Goal: Use online tool/utility: Utilize a website feature to perform a specific function

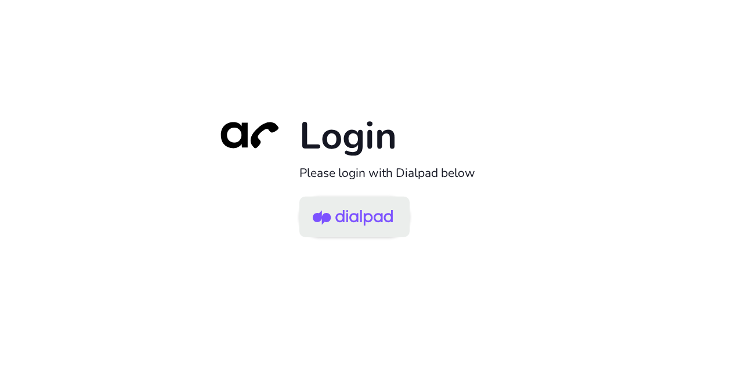
click at [368, 212] on img at bounding box center [353, 218] width 80 height 38
click at [348, 214] on img at bounding box center [353, 218] width 80 height 38
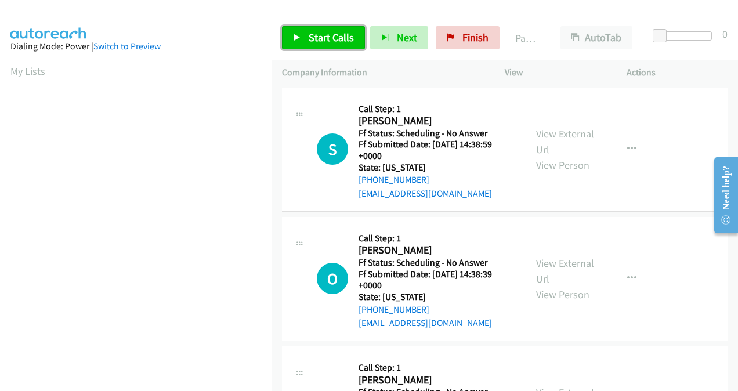
click at [332, 28] on link "Start Calls" at bounding box center [323, 37] width 83 height 23
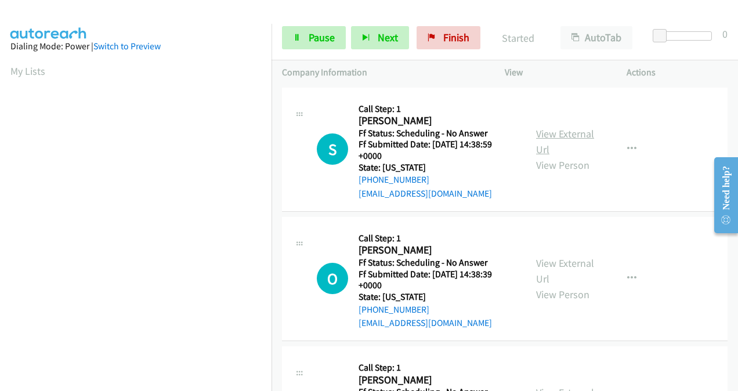
click at [546, 139] on link "View External Url" at bounding box center [565, 141] width 58 height 29
click at [546, 263] on link "View External Url" at bounding box center [565, 270] width 58 height 29
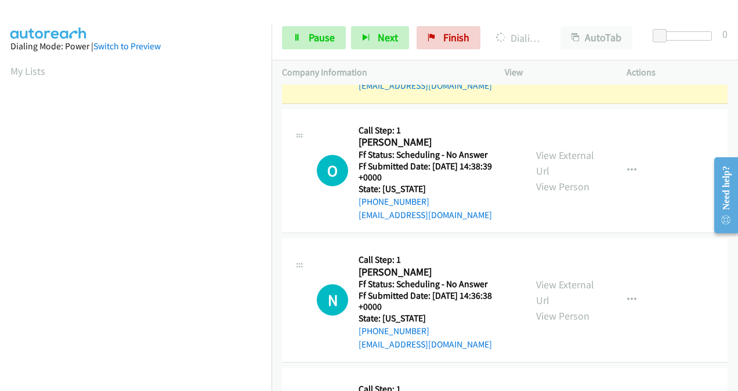
scroll to position [174, 0]
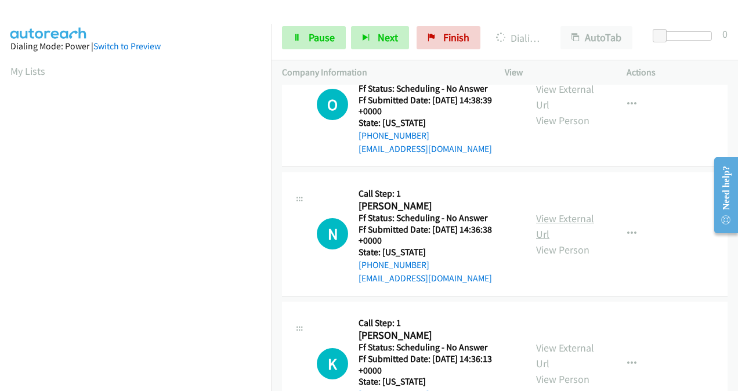
click at [541, 212] on link "View External Url" at bounding box center [565, 226] width 58 height 29
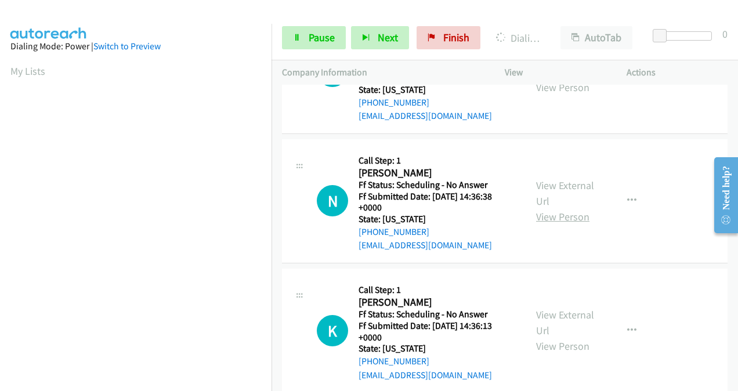
scroll to position [232, 0]
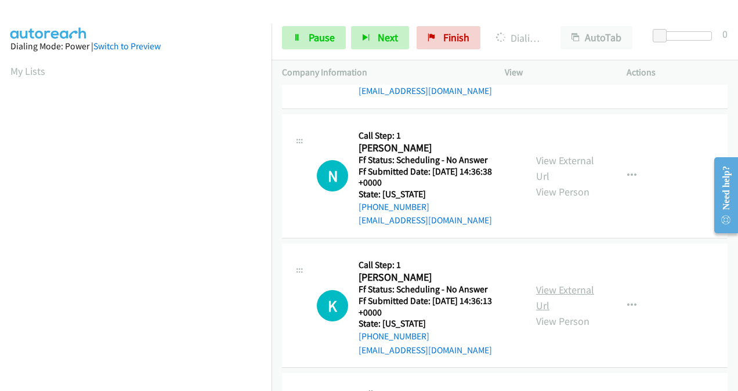
click at [544, 289] on link "View External Url" at bounding box center [565, 297] width 58 height 29
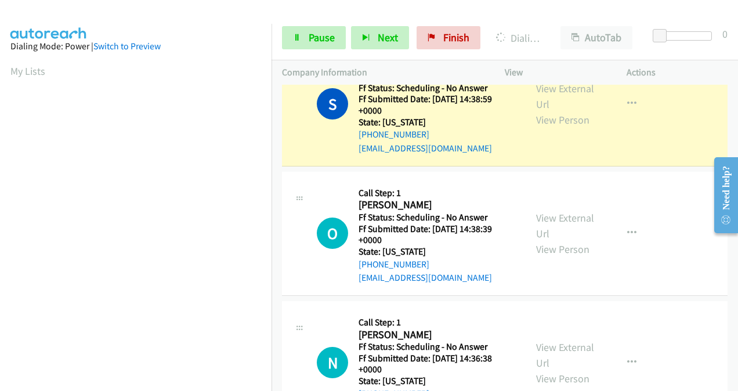
scroll to position [0, 0]
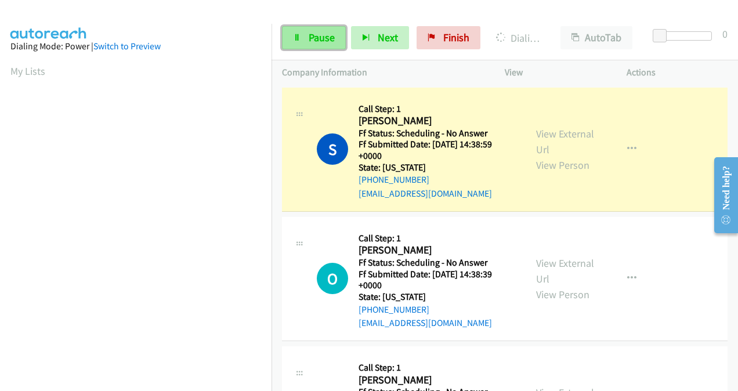
click at [320, 36] on span "Pause" at bounding box center [322, 37] width 26 height 13
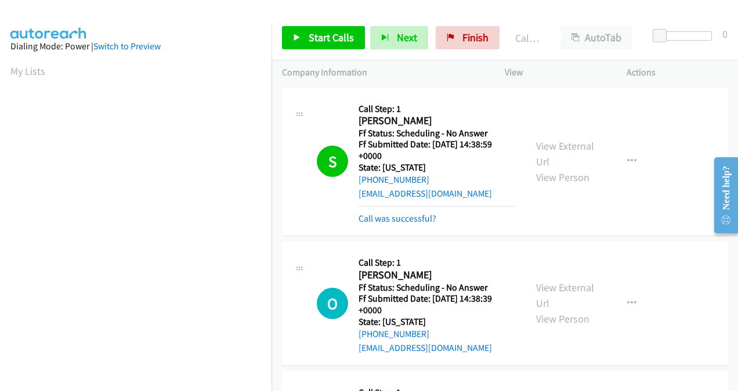
scroll to position [260, 0]
click at [397, 220] on link "Call was successful?" at bounding box center [398, 218] width 78 height 11
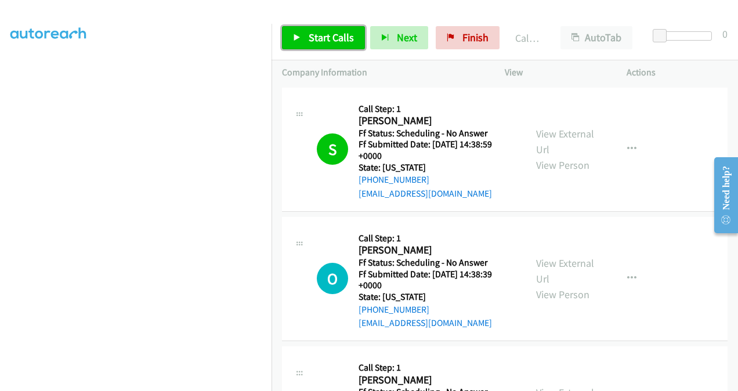
click at [318, 36] on span "Start Calls" at bounding box center [331, 37] width 45 height 13
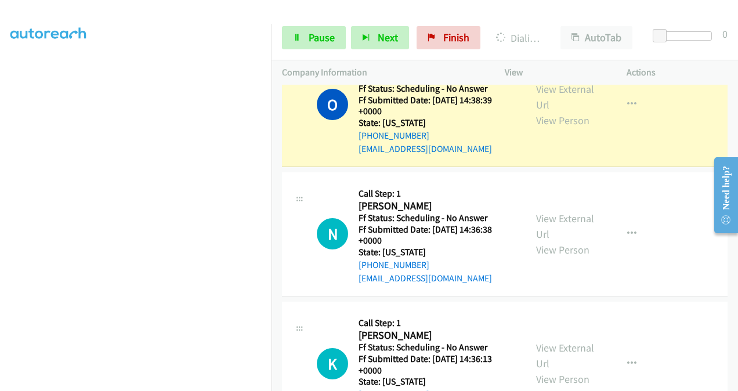
scroll to position [58, 0]
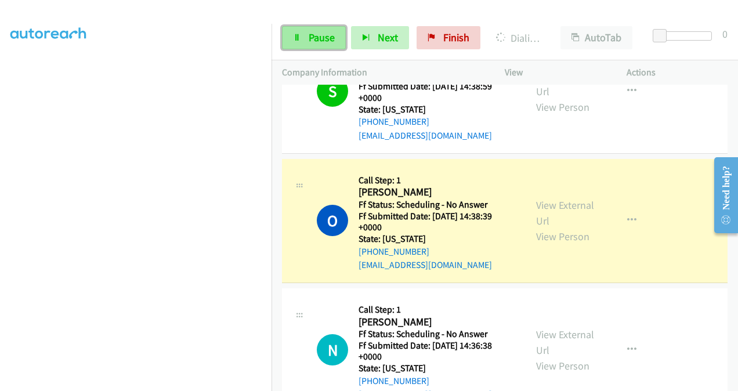
click at [330, 38] on span "Pause" at bounding box center [322, 37] width 26 height 13
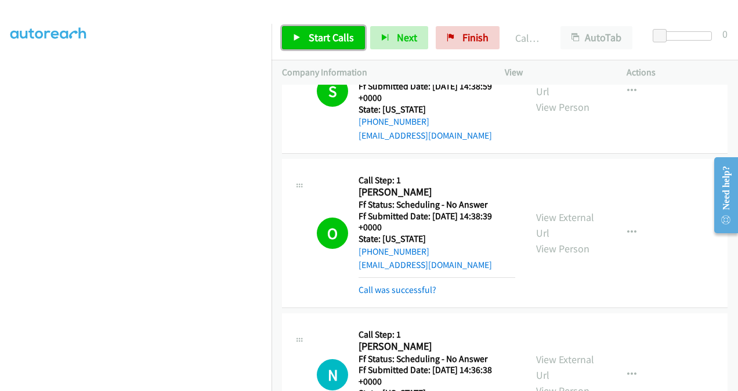
click at [345, 35] on span "Start Calls" at bounding box center [331, 37] width 45 height 13
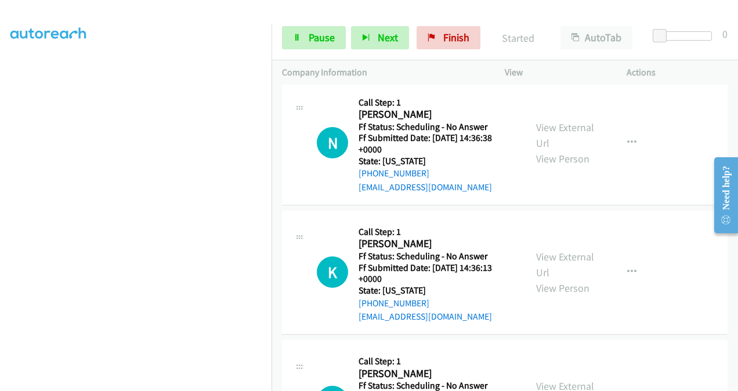
scroll to position [348, 0]
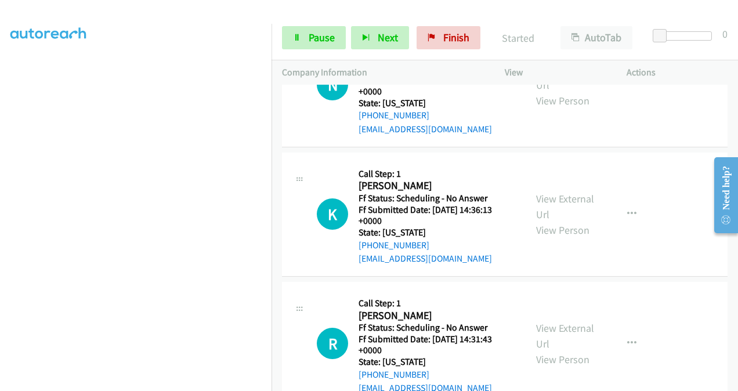
click at [539, 335] on link "View External Url" at bounding box center [565, 335] width 58 height 29
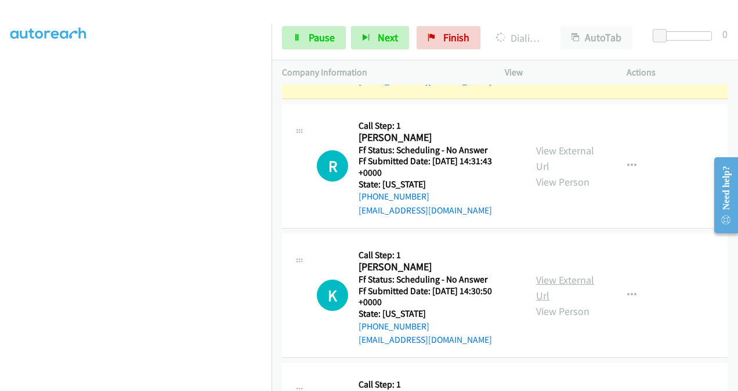
scroll to position [592, 0]
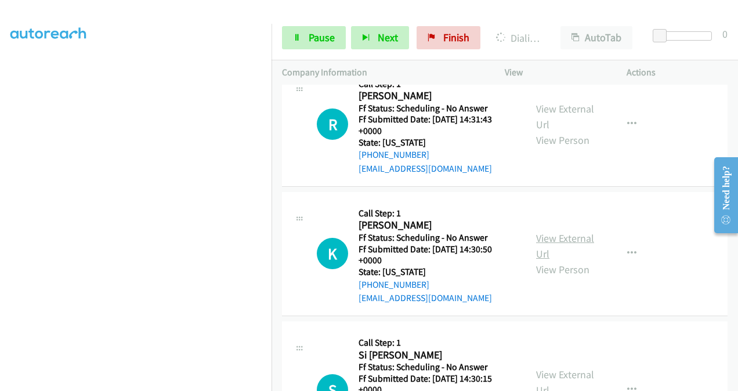
click at [546, 241] on link "View External Url" at bounding box center [565, 245] width 58 height 29
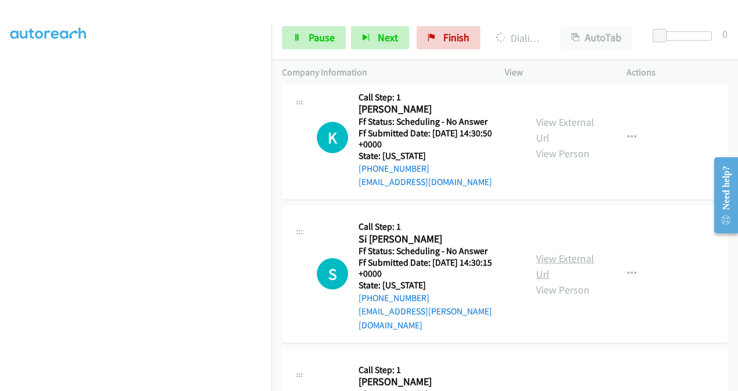
click at [543, 252] on link "View External Url" at bounding box center [565, 266] width 58 height 29
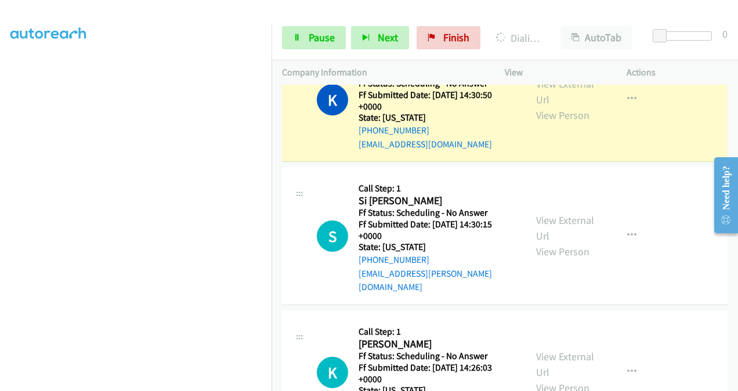
scroll to position [849, 0]
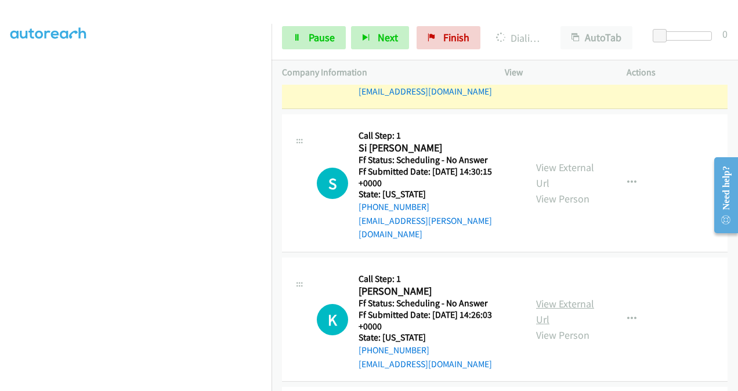
click at [542, 297] on link "View External Url" at bounding box center [565, 311] width 58 height 29
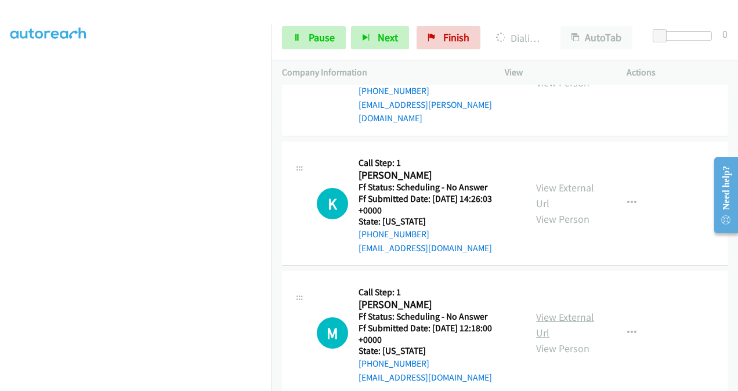
click at [537, 310] on link "View External Url" at bounding box center [565, 324] width 58 height 29
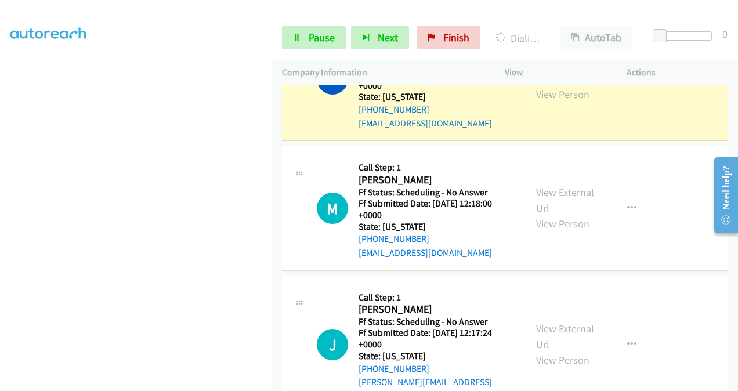
scroll to position [1197, 0]
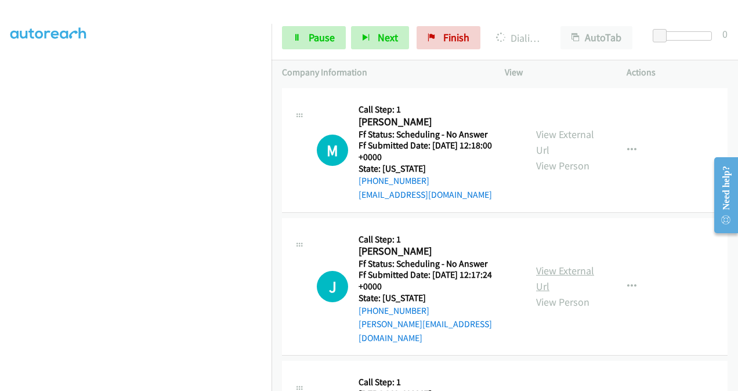
click at [542, 264] on link "View External Url" at bounding box center [565, 278] width 58 height 29
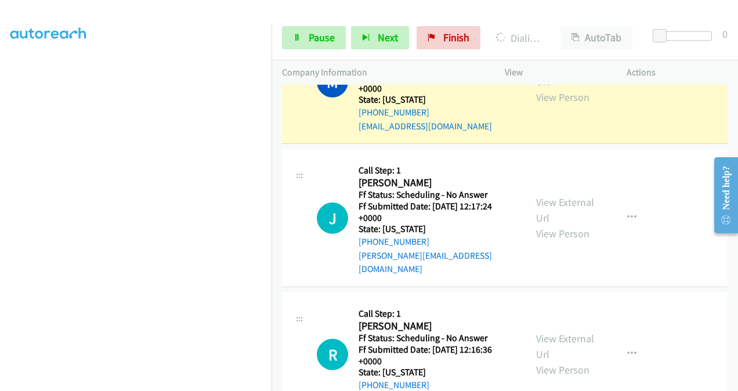
scroll to position [1337, 0]
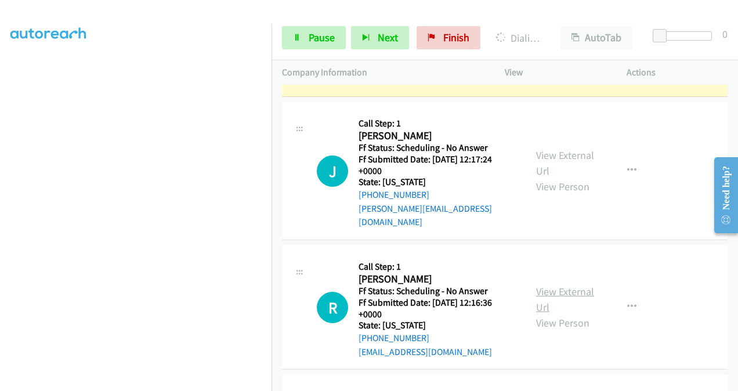
click at [547, 285] on link "View External Url" at bounding box center [565, 299] width 58 height 29
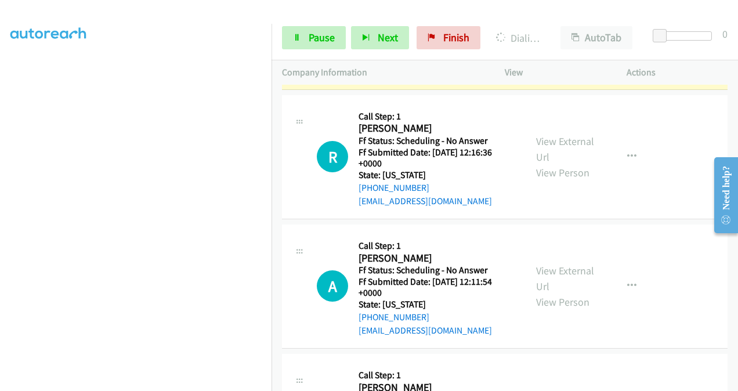
scroll to position [1536, 0]
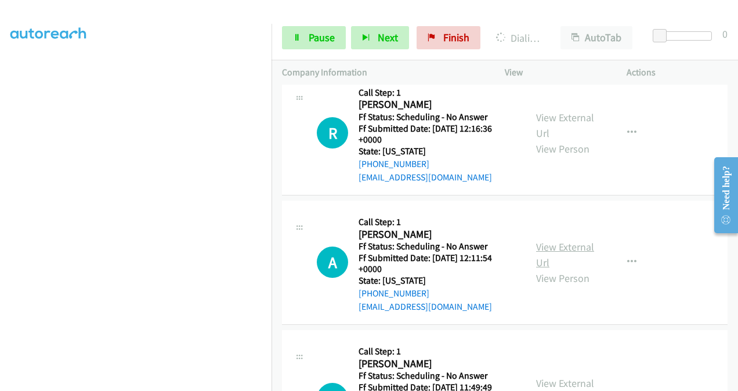
click at [545, 240] on link "View External Url" at bounding box center [565, 254] width 58 height 29
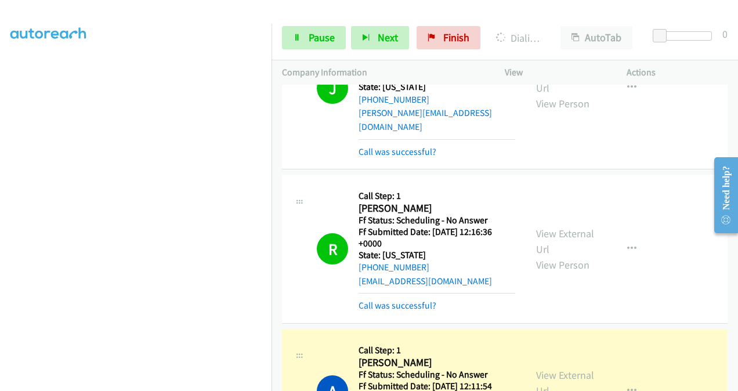
scroll to position [1689, 0]
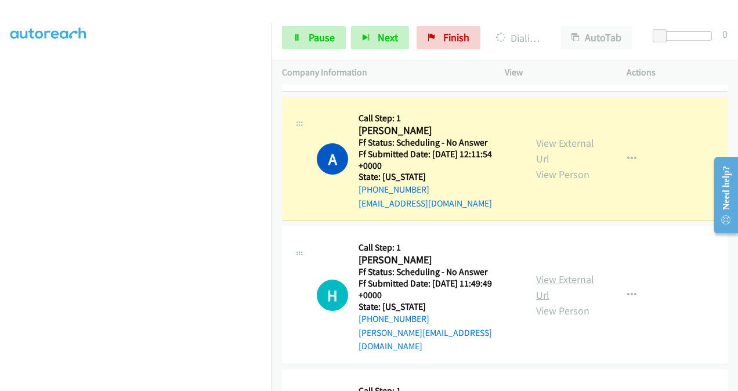
click at [541, 273] on link "View External Url" at bounding box center [565, 287] width 58 height 29
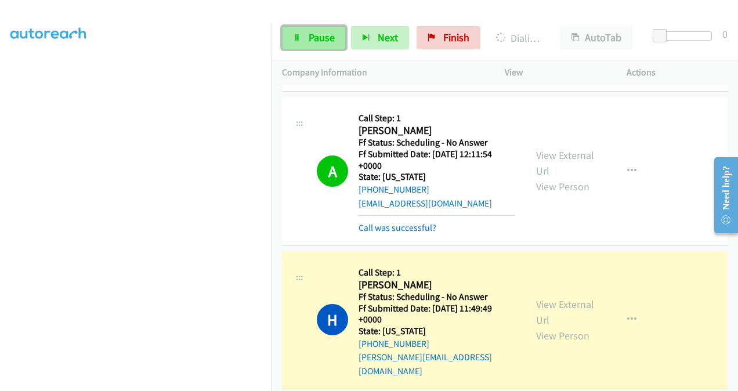
click at [310, 39] on span "Pause" at bounding box center [322, 37] width 26 height 13
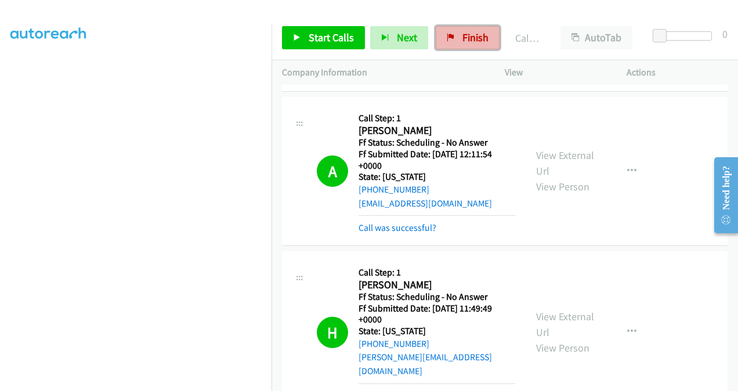
click at [462, 43] on span "Finish" at bounding box center [475, 37] width 26 height 13
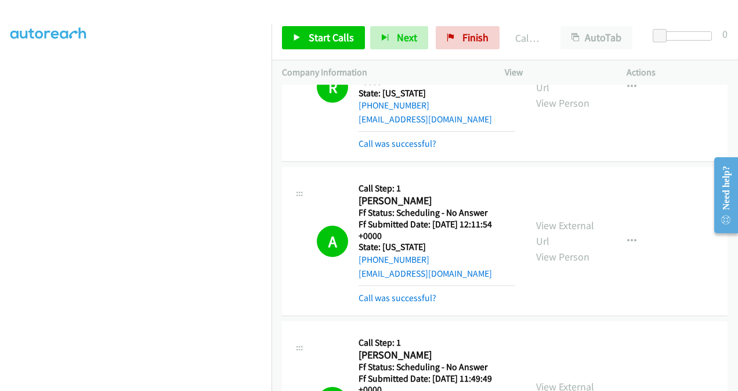
scroll to position [1399, 0]
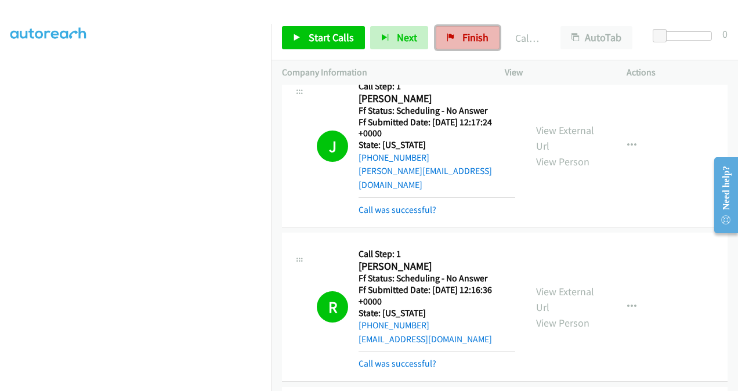
click at [476, 38] on span "Finish" at bounding box center [475, 37] width 26 height 13
